Goal: Navigation & Orientation: Find specific page/section

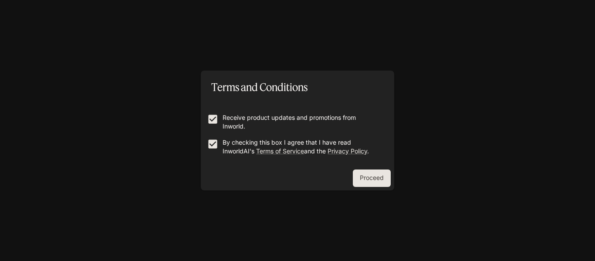
click at [373, 180] on button "Proceed" at bounding box center [372, 178] width 38 height 17
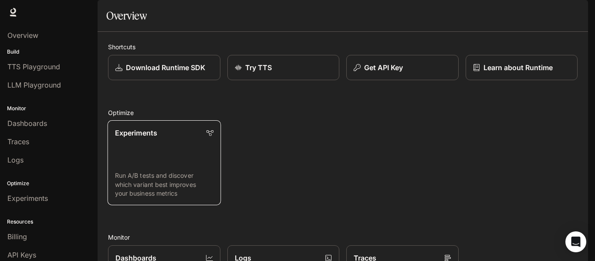
click at [179, 170] on link "Experiments Run A/B tests and discover which variant best improves your busines…" at bounding box center [164, 162] width 113 height 85
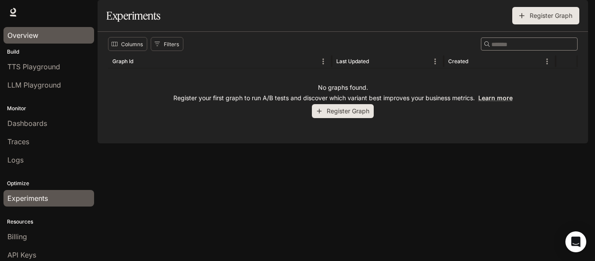
click at [58, 41] on link "Overview" at bounding box center [48, 35] width 91 height 17
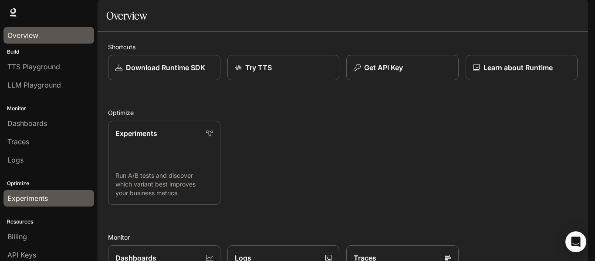
click at [49, 195] on div "Experiments" at bounding box center [48, 198] width 83 height 10
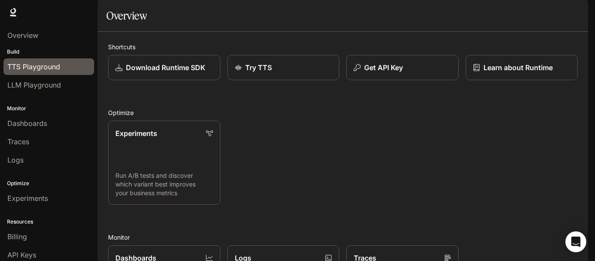
click at [24, 64] on span "TTS Playground" at bounding box center [33, 66] width 53 height 10
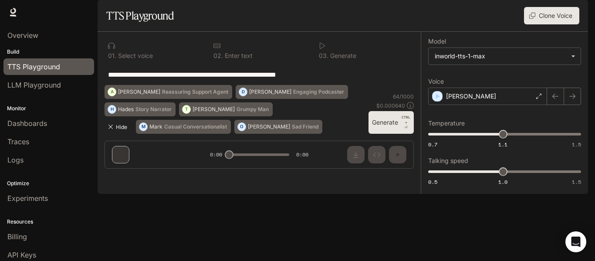
click at [111, 130] on icon "button" at bounding box center [110, 126] width 7 height 7
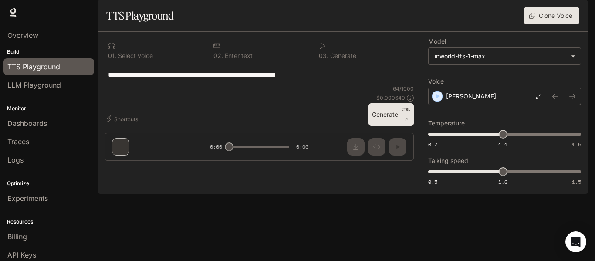
click at [179, 168] on div "**********" at bounding box center [259, 100] width 323 height 136
